Goal: Ask a question

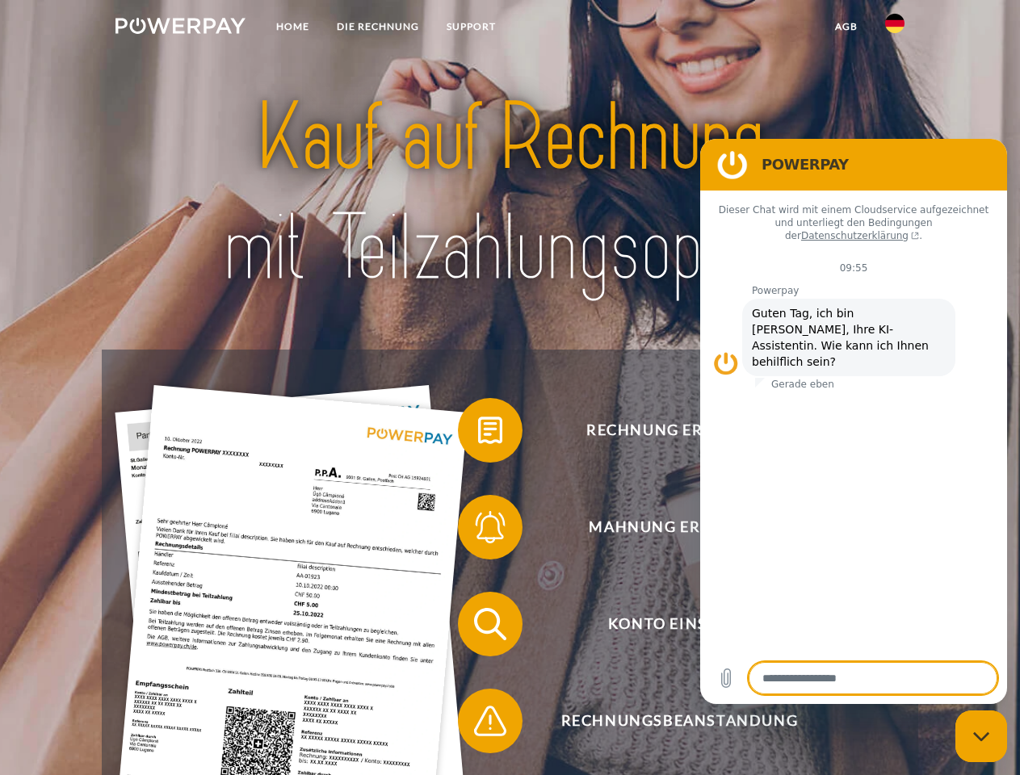
click at [180, 28] on img at bounding box center [180, 26] width 130 height 16
click at [895, 28] on img at bounding box center [894, 23] width 19 height 19
click at [846, 27] on link "agb" at bounding box center [846, 26] width 50 height 29
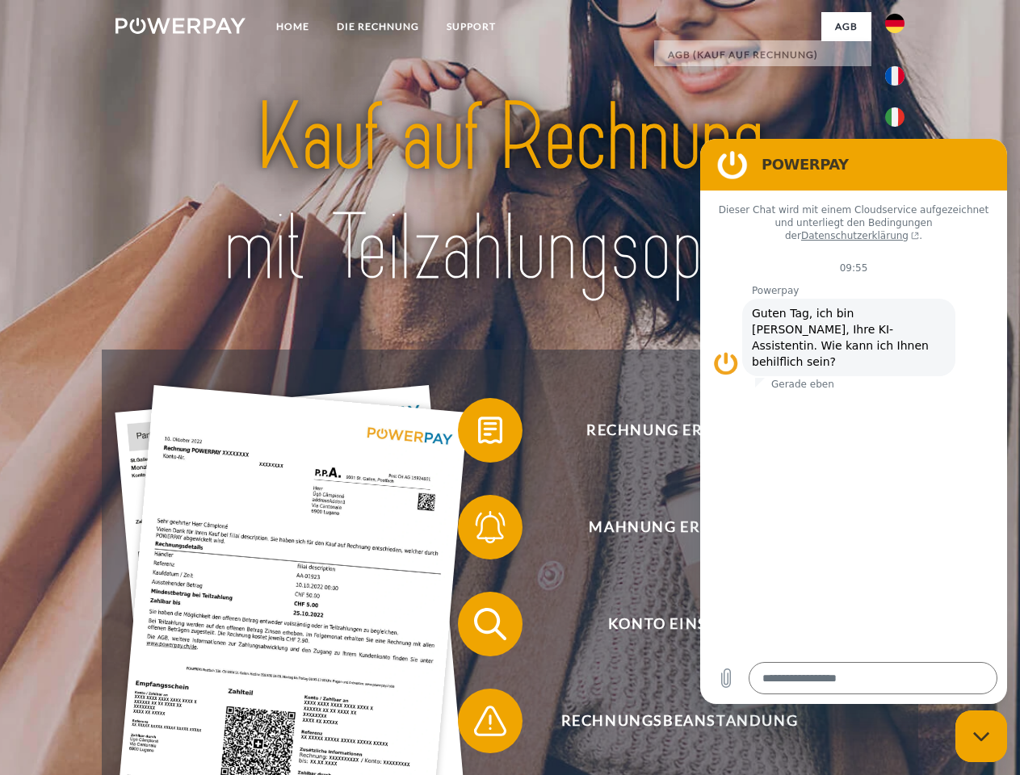
click at [478, 434] on span at bounding box center [466, 430] width 81 height 81
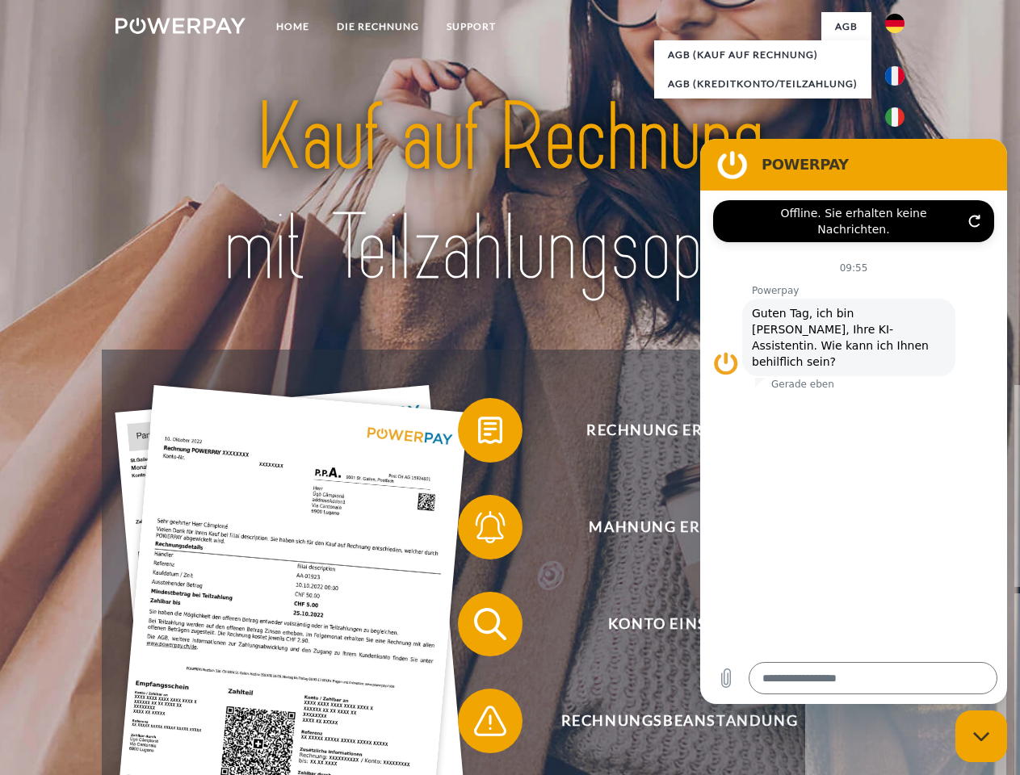
click at [478, 531] on div "Rechnung erhalten? Mahnung erhalten? Konto einsehen" at bounding box center [510, 673] width 816 height 646
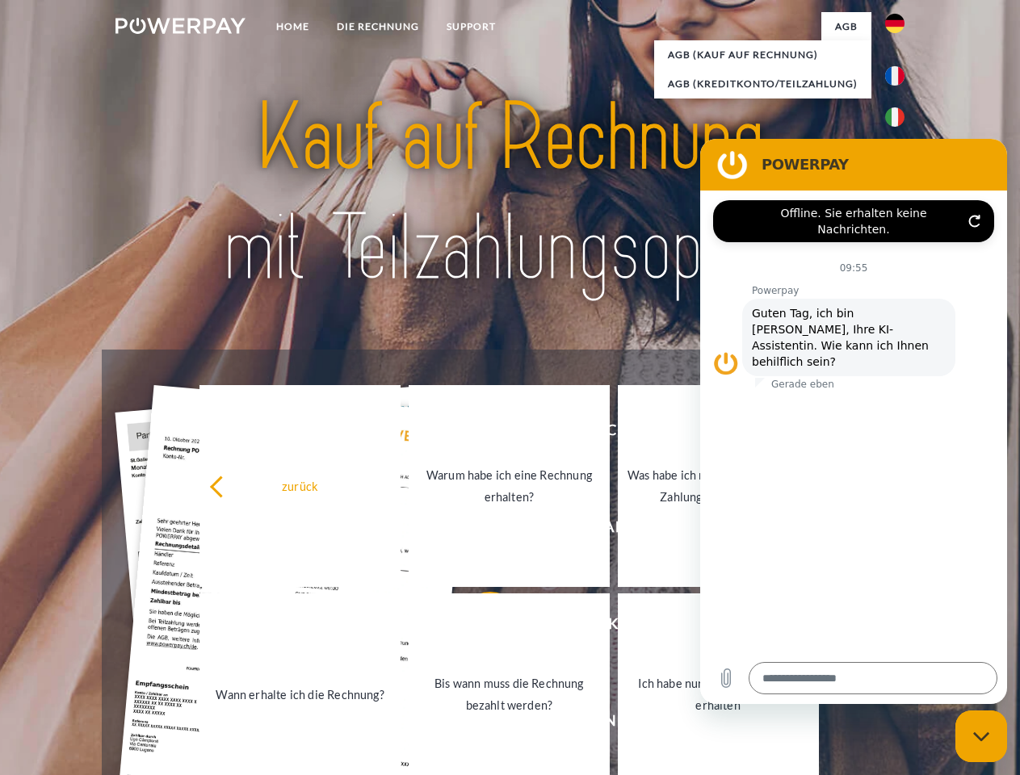
click at [478, 628] on link "Bis wann muss die Rechnung bezahlt werden?" at bounding box center [509, 695] width 201 height 202
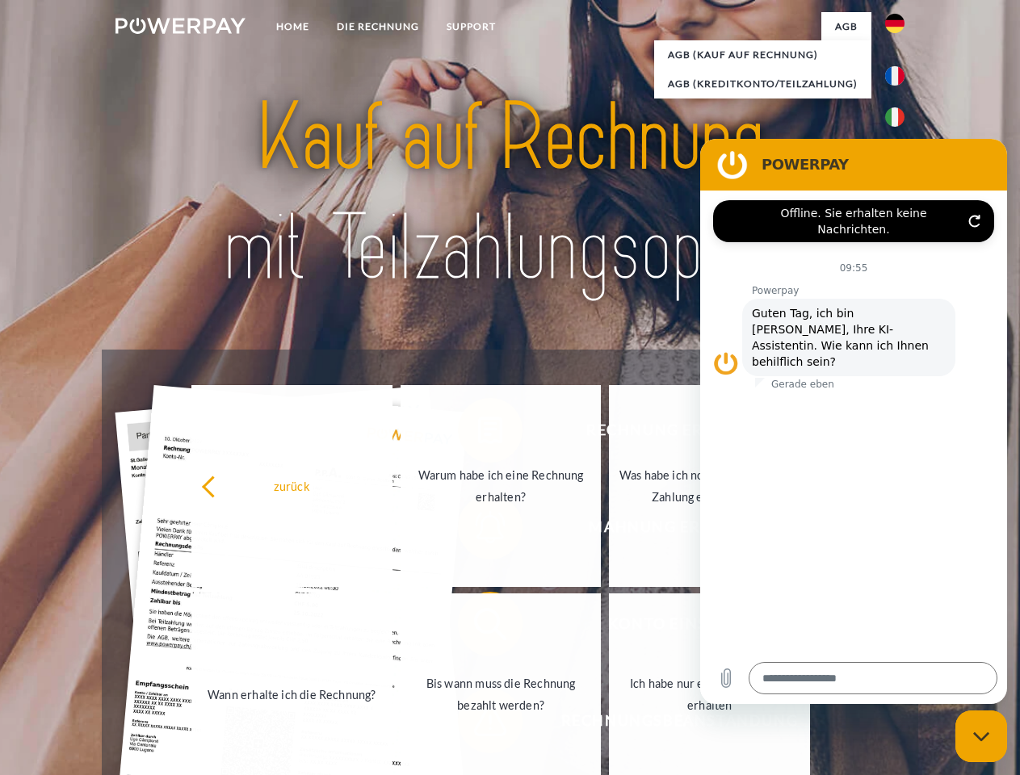
click at [609, 724] on link "Ich habe nur eine Teillieferung erhalten" at bounding box center [709, 695] width 201 height 202
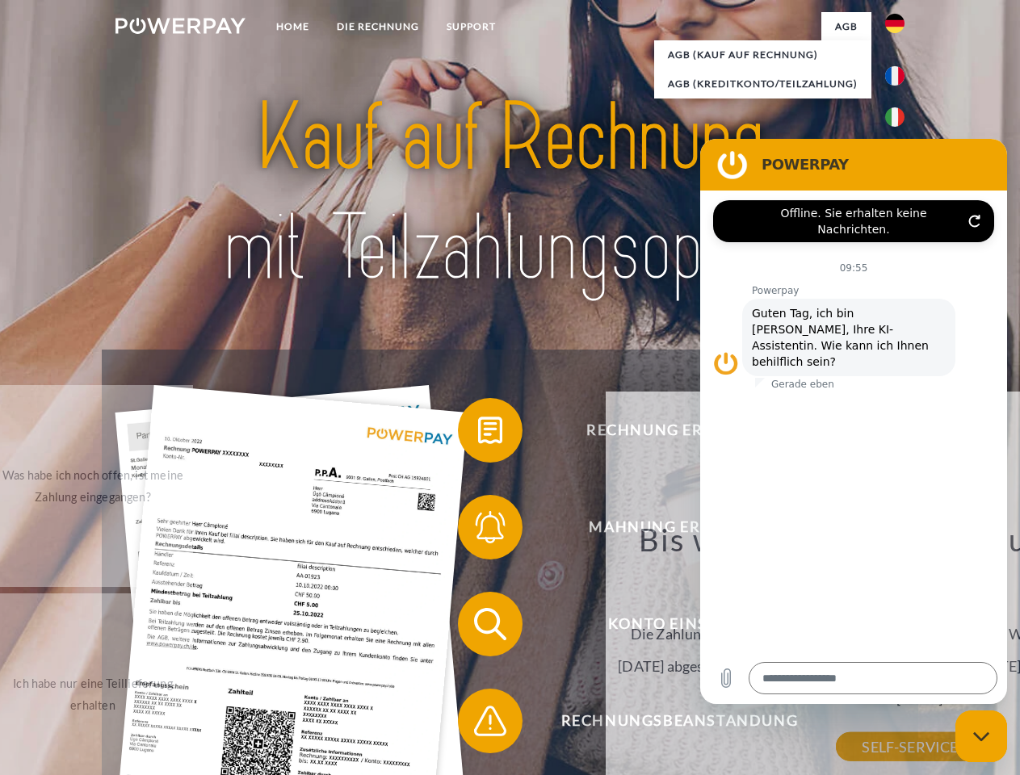
click at [981, 737] on icon "Messaging-Fenster schließen" at bounding box center [981, 737] width 17 height 10
type textarea "*"
